Goal: Find specific page/section: Find specific page/section

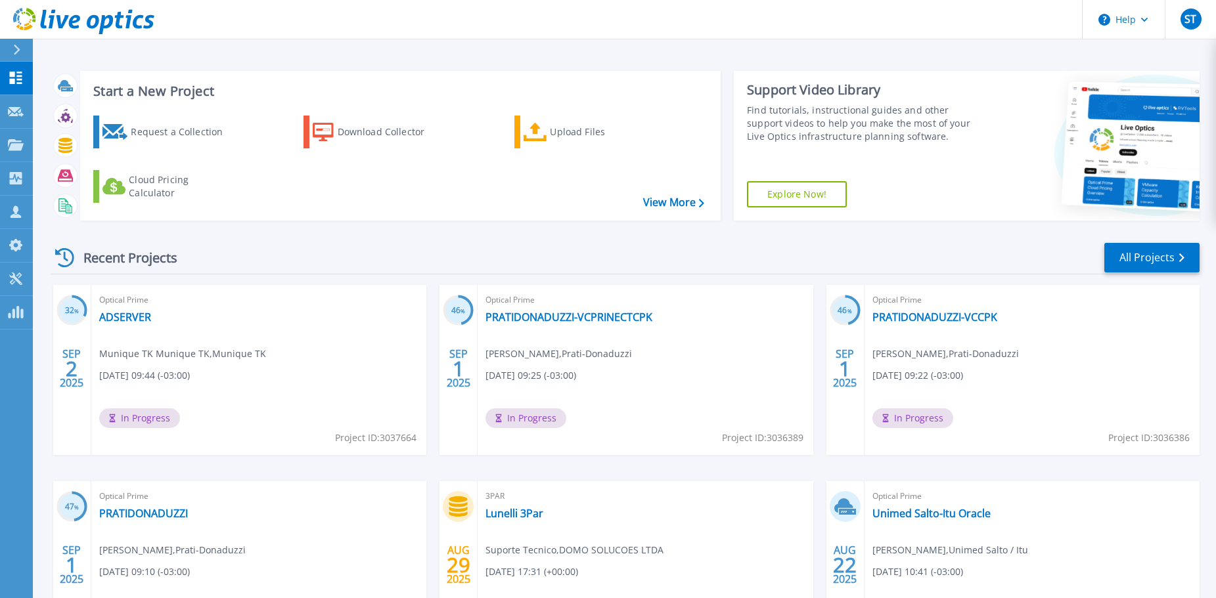
click at [163, 39] on header "Help [GEOGRAPHIC_DATA] Suporte Tecnico [EMAIL_ADDRESS][DOMAIN_NAME] DOMO SOLUCO…" at bounding box center [608, 19] width 1216 height 39
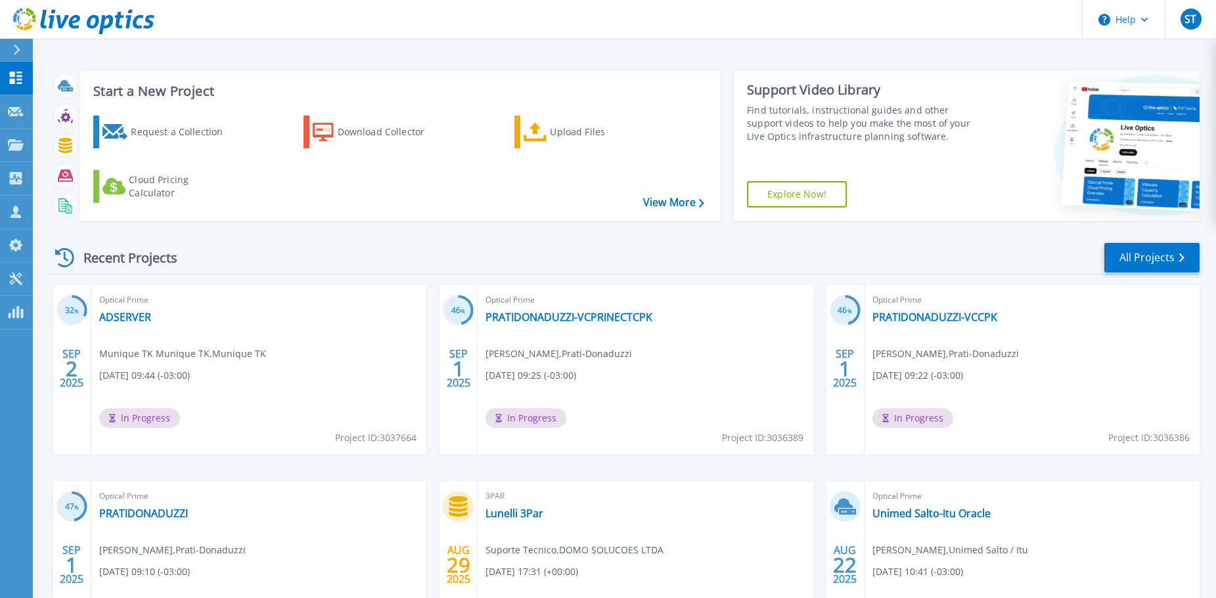
click at [163, 39] on header "Help [GEOGRAPHIC_DATA] Suporte Tecnico [EMAIL_ADDRESS][DOMAIN_NAME] DOMO SOLUCO…" at bounding box center [608, 19] width 1216 height 39
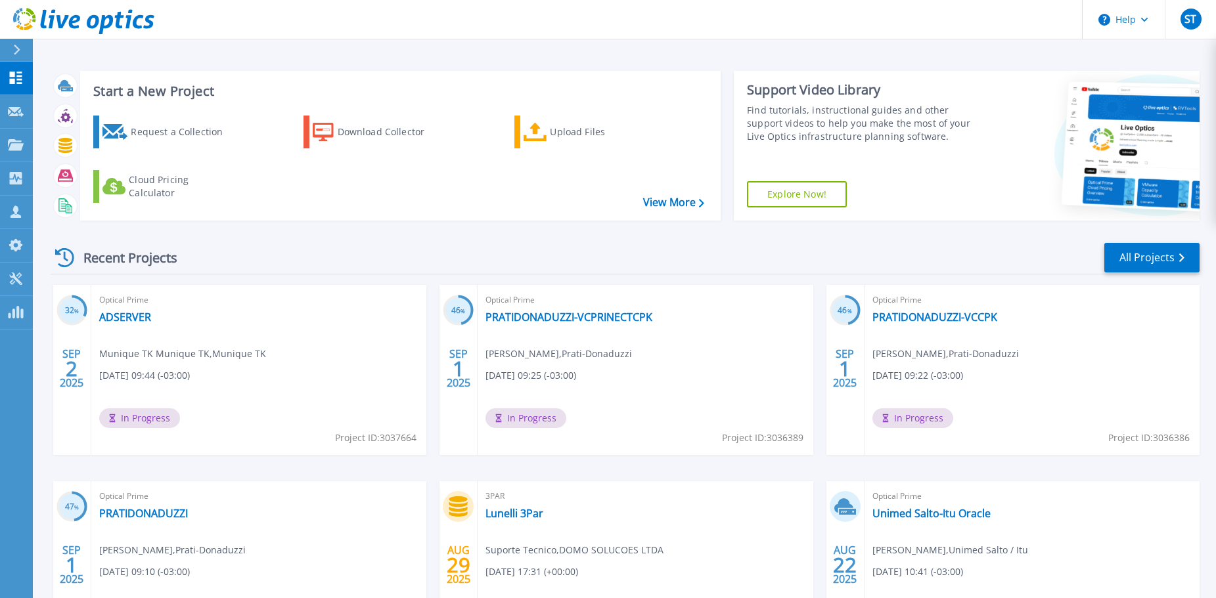
click at [163, 39] on header "Help [GEOGRAPHIC_DATA] Suporte Tecnico [EMAIL_ADDRESS][DOMAIN_NAME] DOMO SOLUCO…" at bounding box center [608, 19] width 1216 height 39
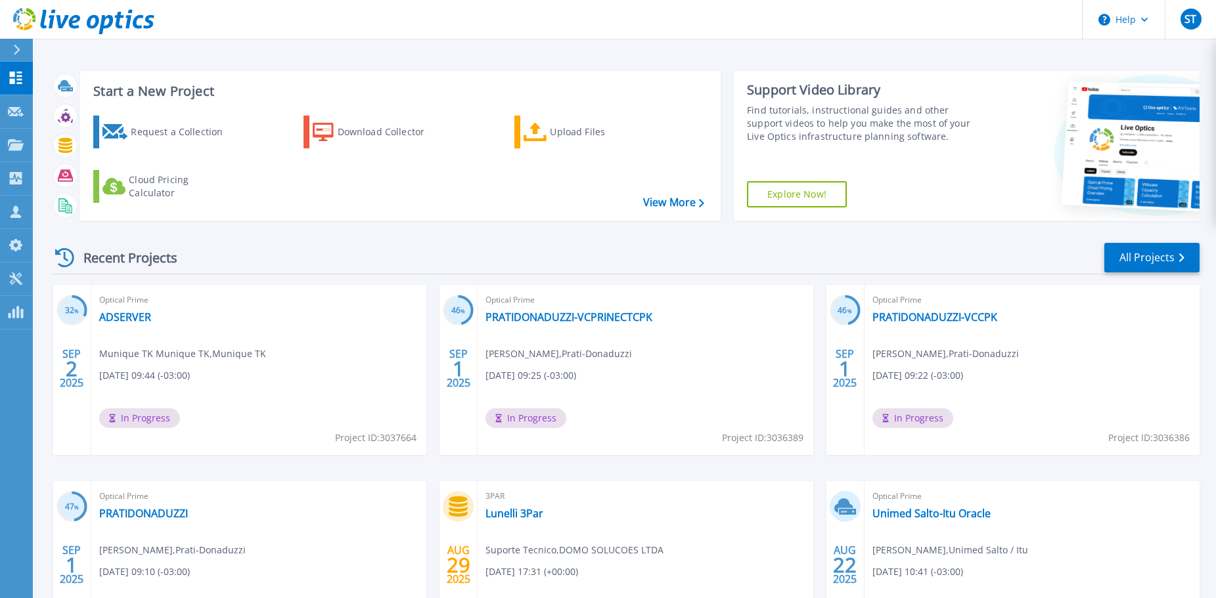
click at [163, 39] on header "Help [GEOGRAPHIC_DATA] Suporte Tecnico [EMAIL_ADDRESS][DOMAIN_NAME] DOMO SOLUCO…" at bounding box center [608, 19] width 1216 height 39
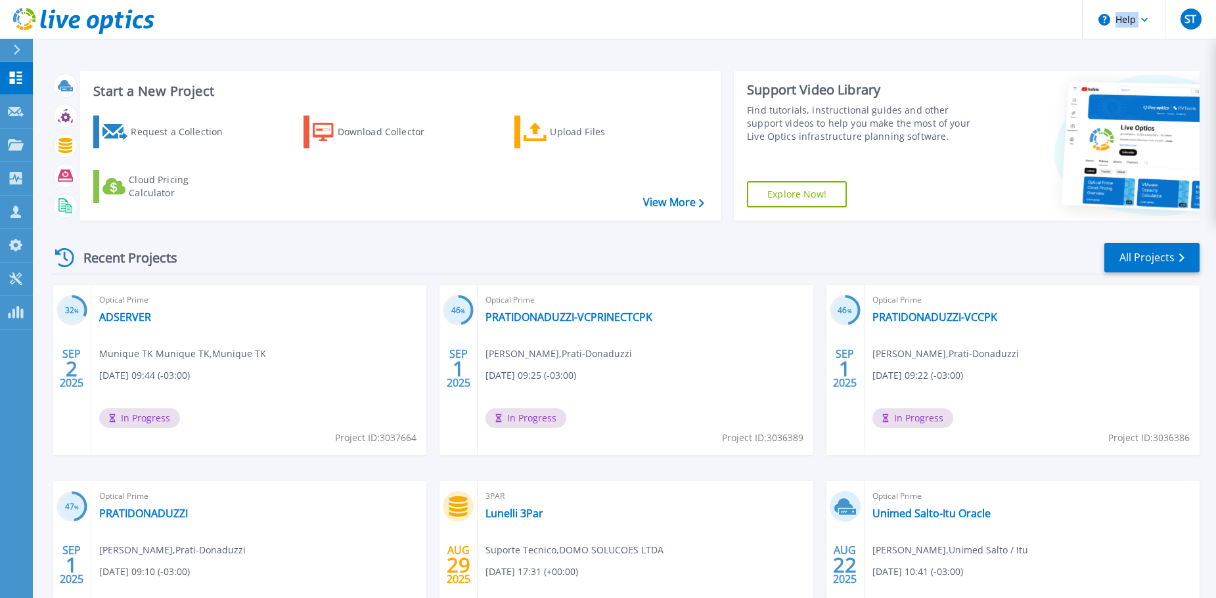
click at [163, 39] on header "Help [GEOGRAPHIC_DATA] Suporte Tecnico [EMAIL_ADDRESS][DOMAIN_NAME] DOMO SOLUCO…" at bounding box center [608, 19] width 1216 height 39
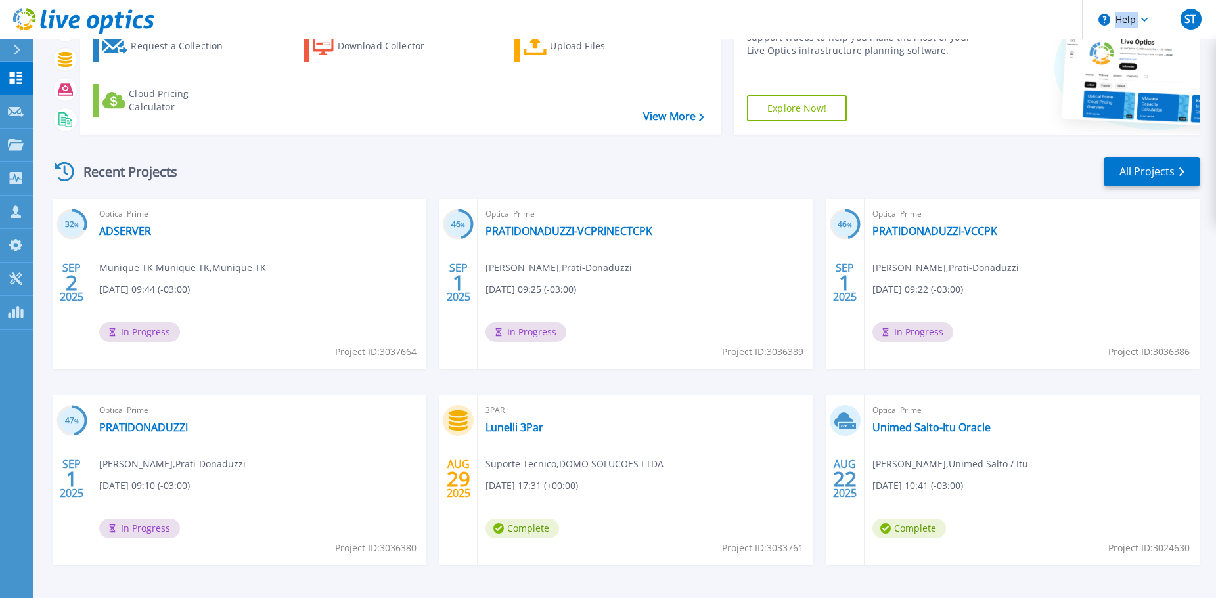
scroll to position [129, 0]
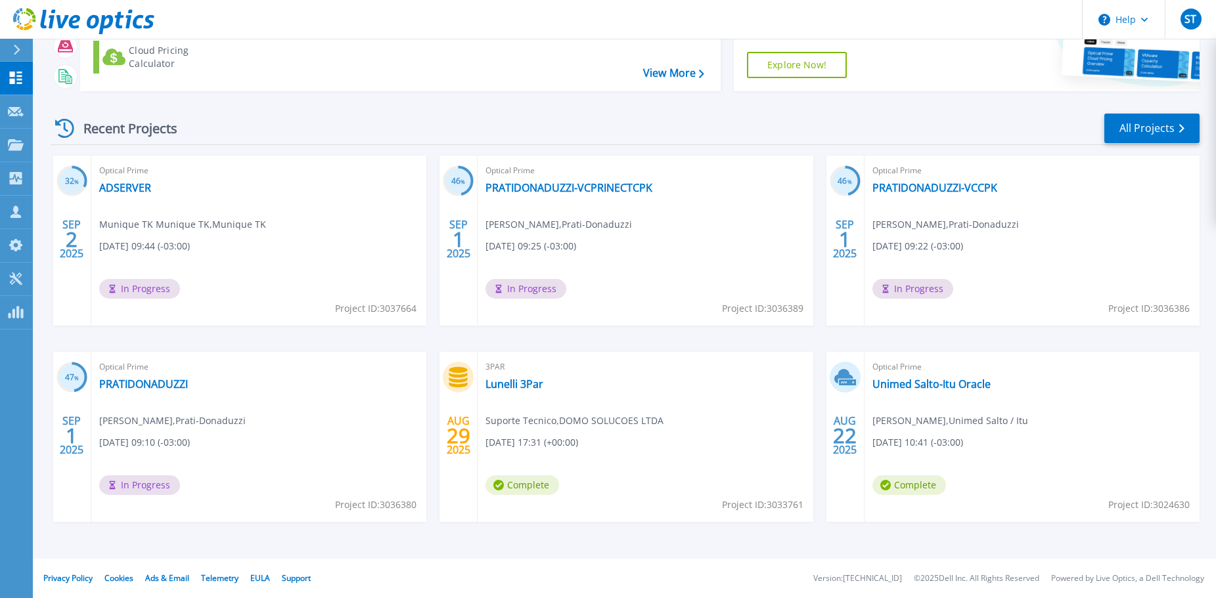
click at [129, 131] on div "Recent Projects" at bounding box center [123, 128] width 144 height 32
click at [251, 125] on div "Recent Projects All Projects" at bounding box center [625, 128] width 1149 height 33
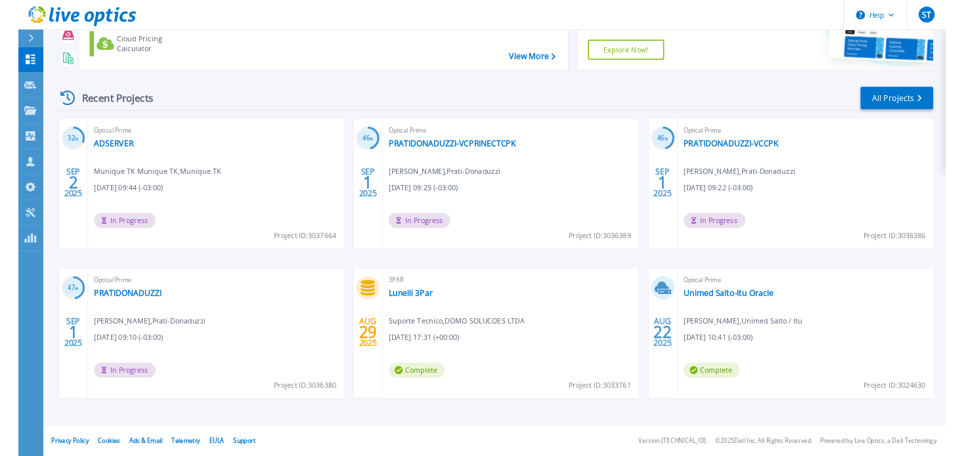
scroll to position [129, 0]
